Goal: Check status

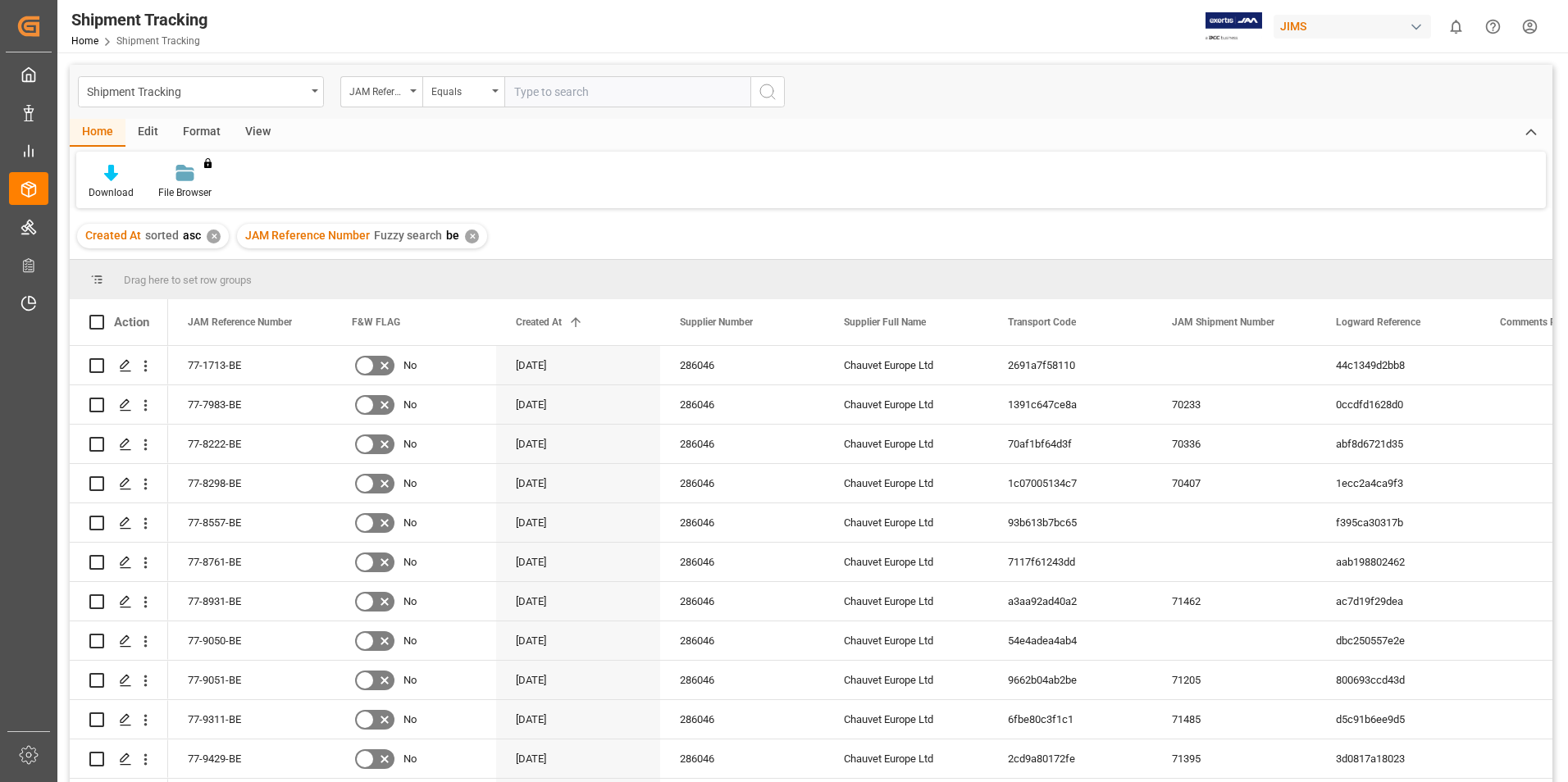
click at [469, 237] on div "✕" at bounding box center [472, 236] width 14 height 14
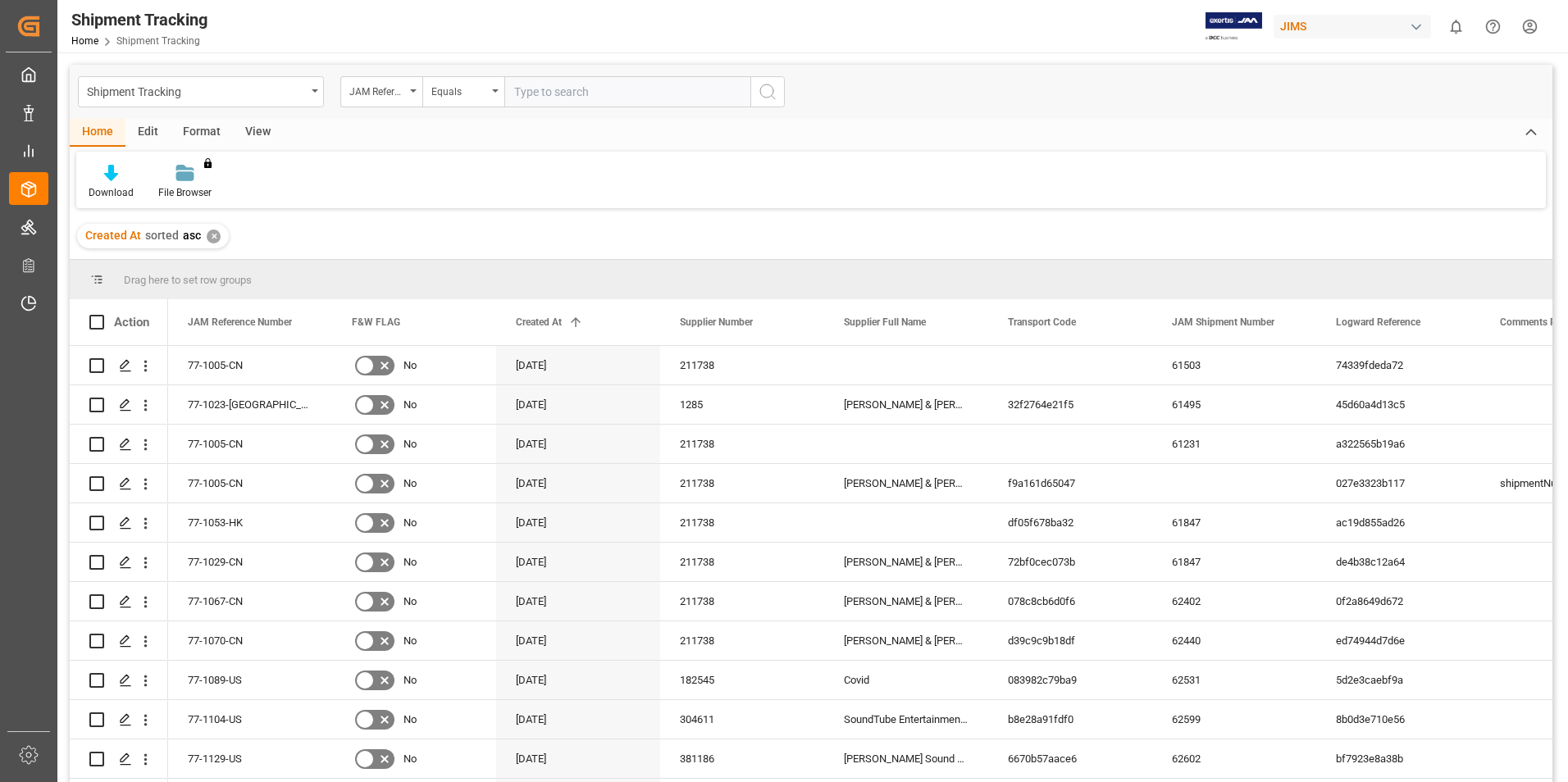
click at [214, 238] on div "✕" at bounding box center [214, 236] width 14 height 14
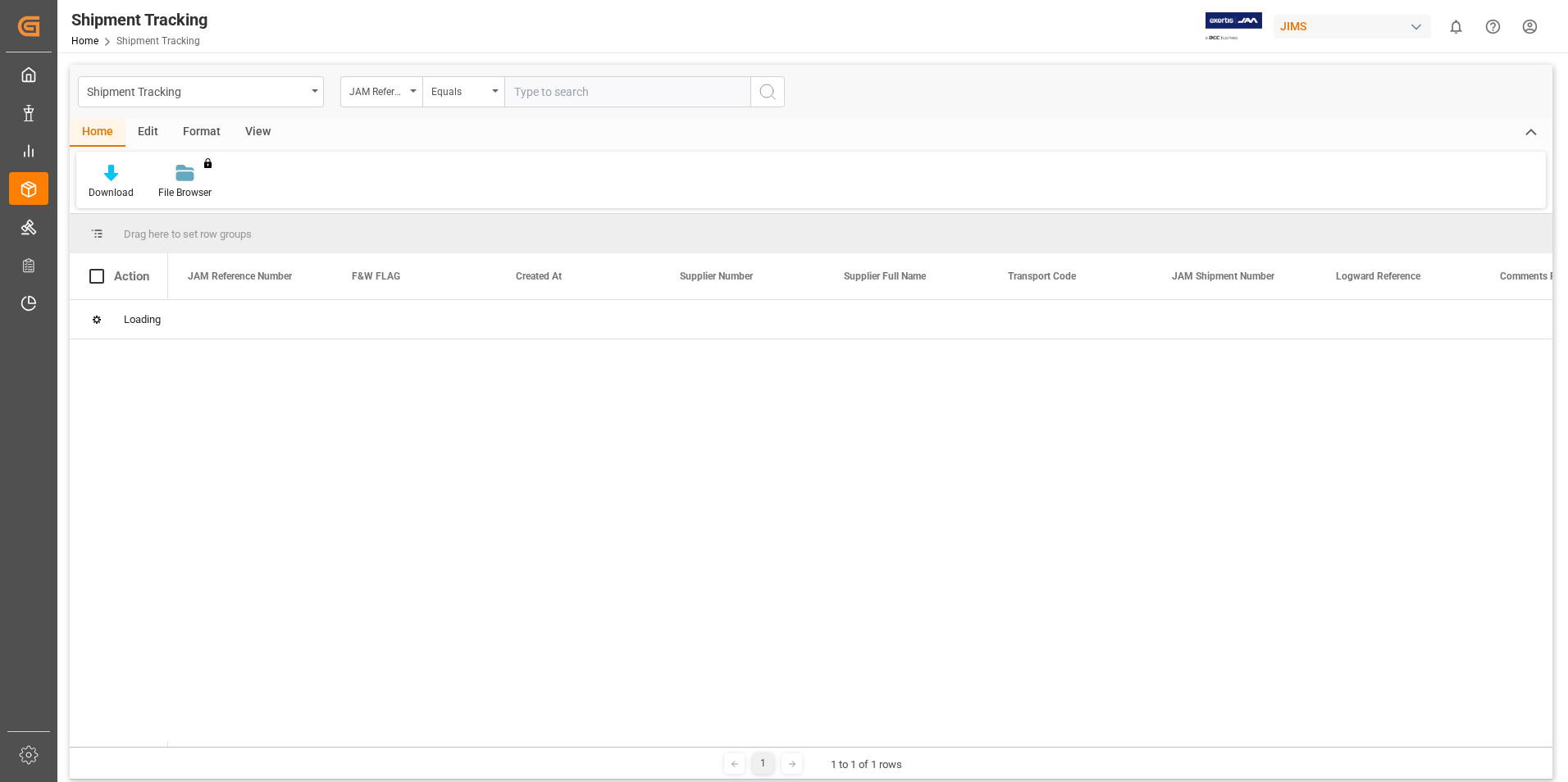
click at [605, 90] on input "text" at bounding box center [627, 92] width 246 height 31
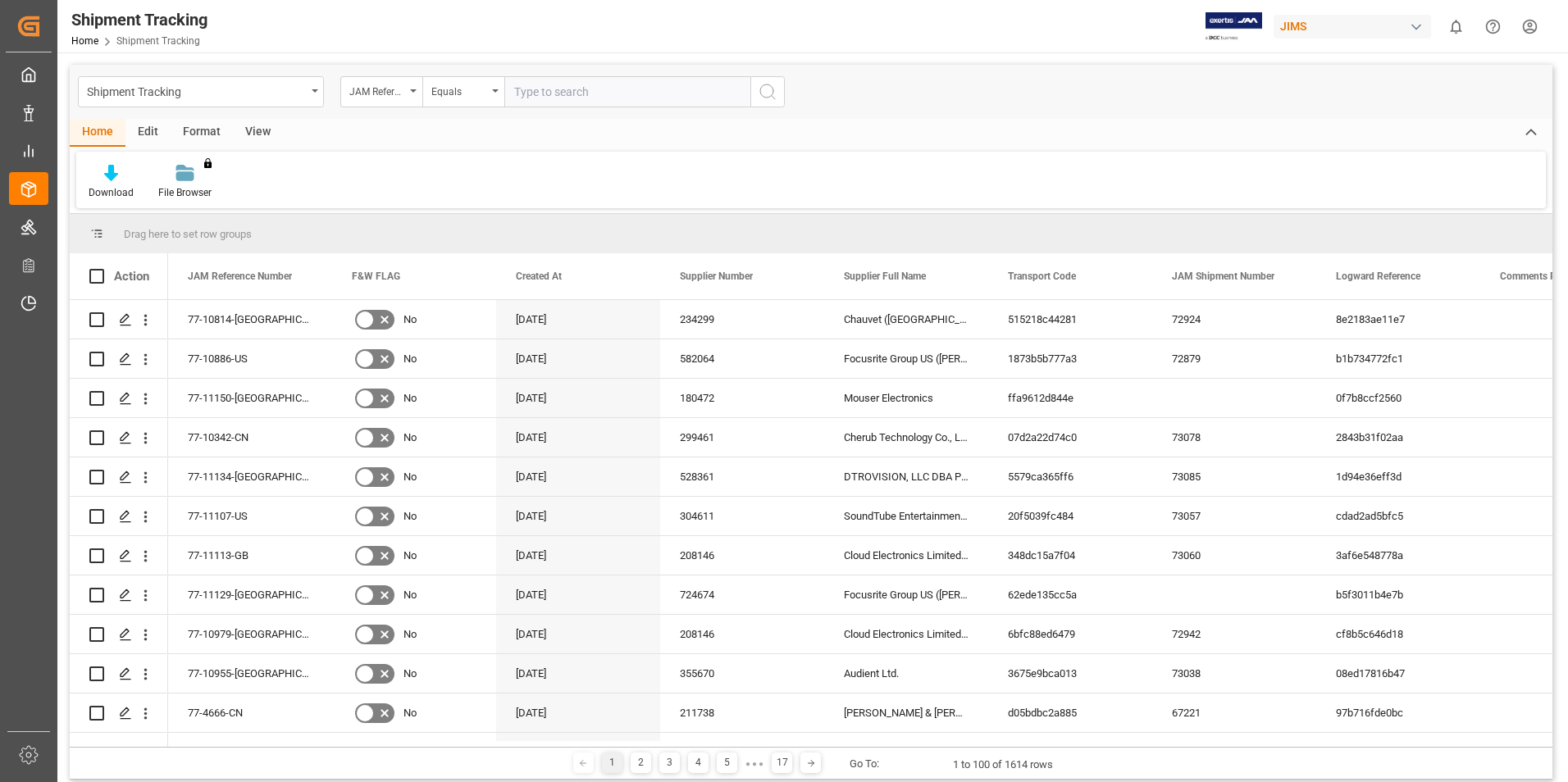
paste input "77-10473-CN"
type input "77-10473-CN"
click at [760, 86] on icon "search button" at bounding box center [767, 92] width 20 height 20
